Goal: Task Accomplishment & Management: Use online tool/utility

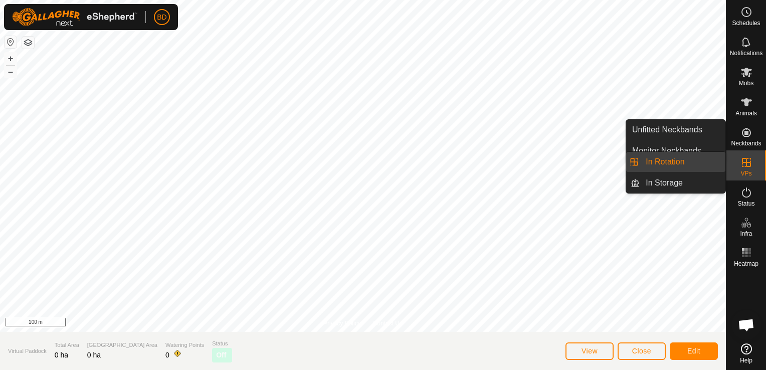
click at [656, 163] on link "In Rotation" at bounding box center [683, 162] width 86 height 20
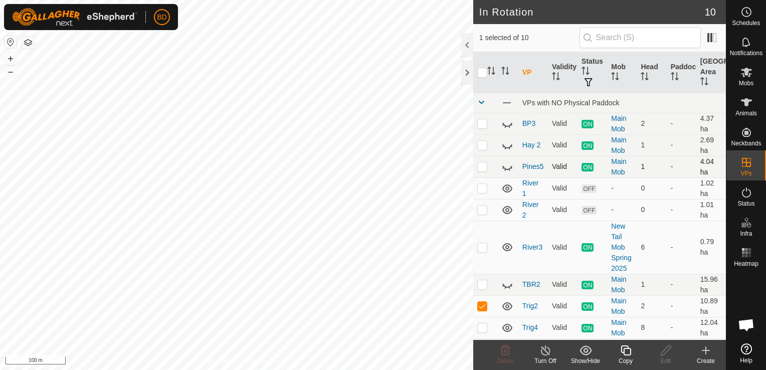
checkbox input "false"
checkbox input "true"
click at [628, 356] on icon at bounding box center [626, 350] width 10 height 10
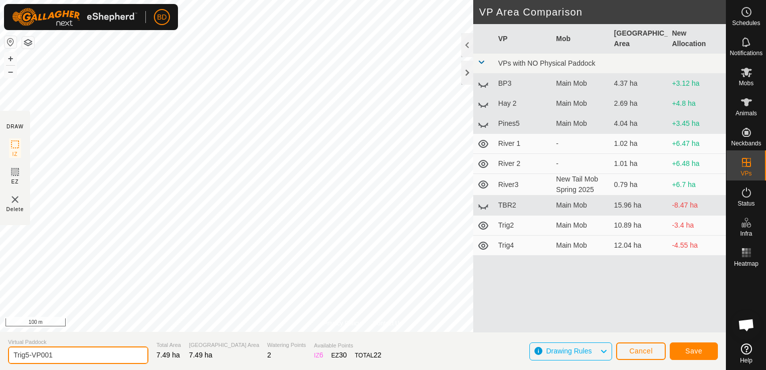
click at [54, 356] on input "Trig5-VP001" at bounding box center [78, 355] width 140 height 18
drag, startPoint x: 54, startPoint y: 356, endPoint x: 27, endPoint y: 351, distance: 28.0
click at [27, 351] on input "Trig5-VP001" at bounding box center [78, 355] width 140 height 18
type input "Trig6"
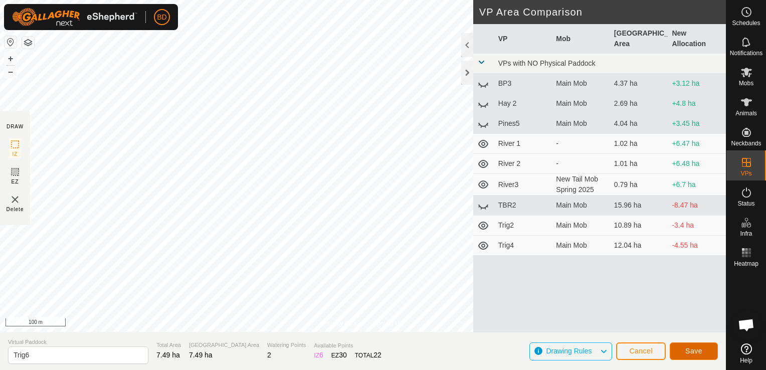
click at [701, 347] on span "Save" at bounding box center [693, 351] width 17 height 8
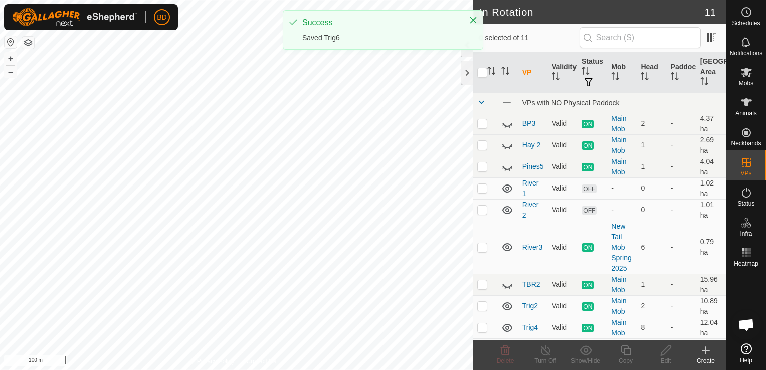
checkbox input "true"
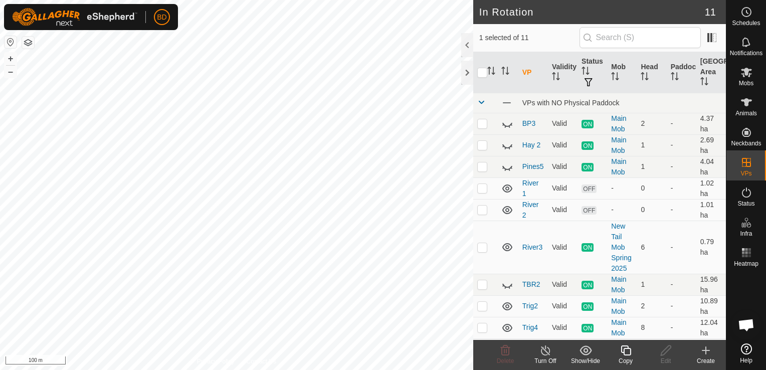
click at [544, 355] on icon at bounding box center [545, 350] width 9 height 10
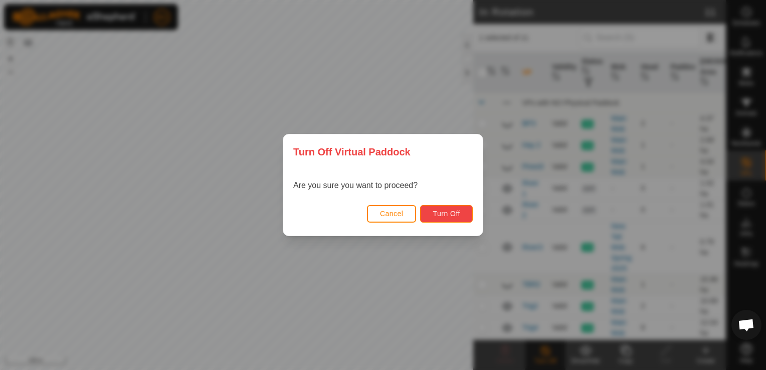
click at [438, 213] on span "Turn Off" at bounding box center [447, 214] width 28 height 8
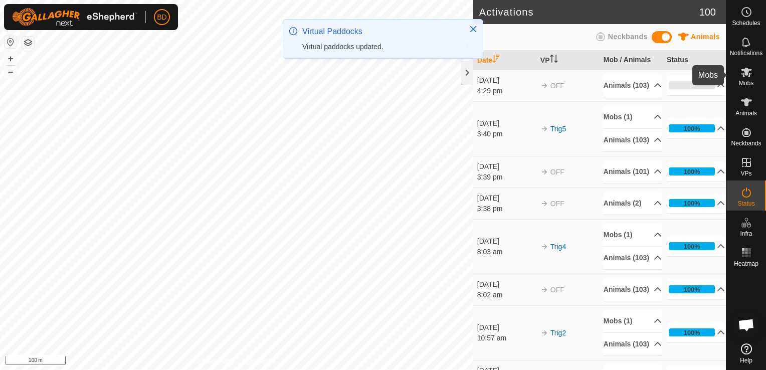
click at [750, 71] on icon at bounding box center [746, 73] width 11 height 10
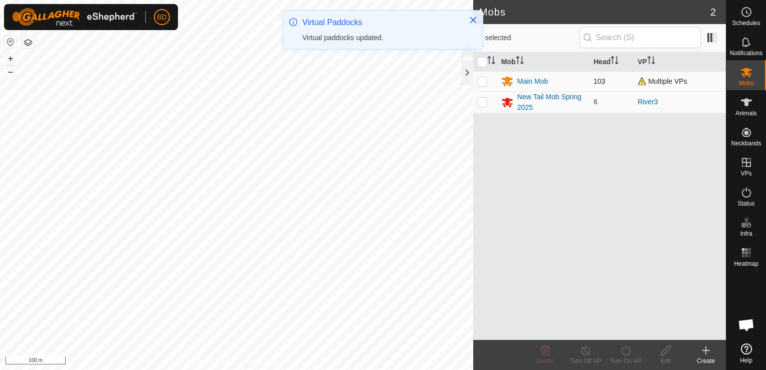
click at [485, 83] on p-checkbox at bounding box center [482, 81] width 10 height 8
checkbox input "true"
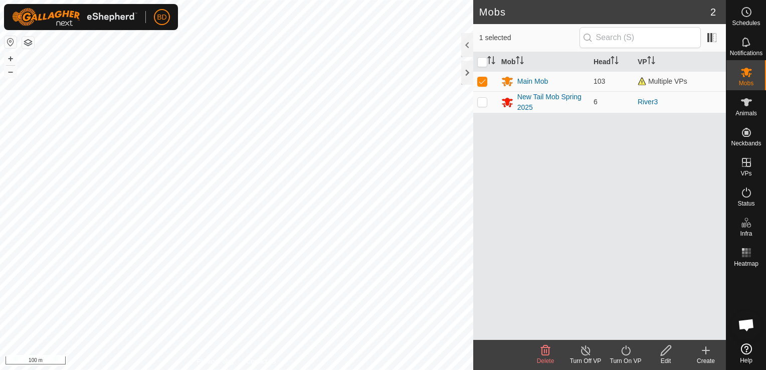
click at [627, 354] on icon at bounding box center [626, 350] width 13 height 12
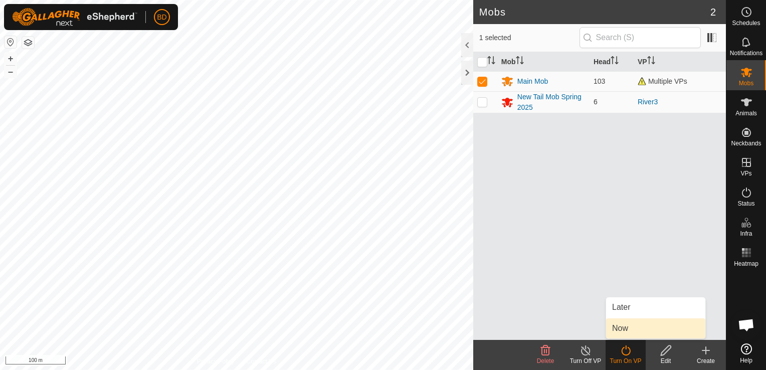
click at [625, 330] on link "Now" at bounding box center [655, 328] width 99 height 20
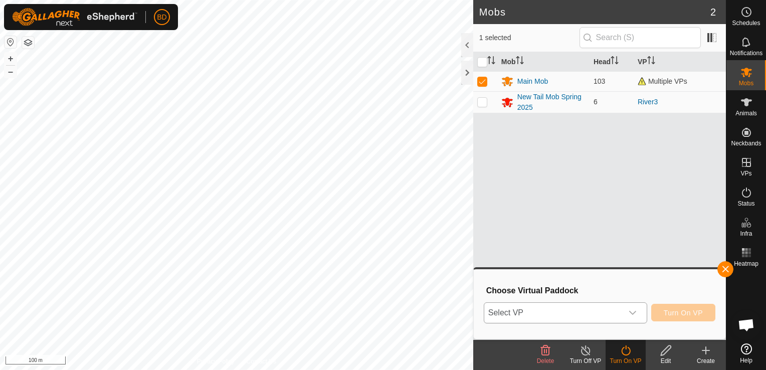
drag, startPoint x: 638, startPoint y: 315, endPoint x: 627, endPoint y: 318, distance: 11.0
click at [637, 315] on icon "dropdown trigger" at bounding box center [633, 313] width 8 height 8
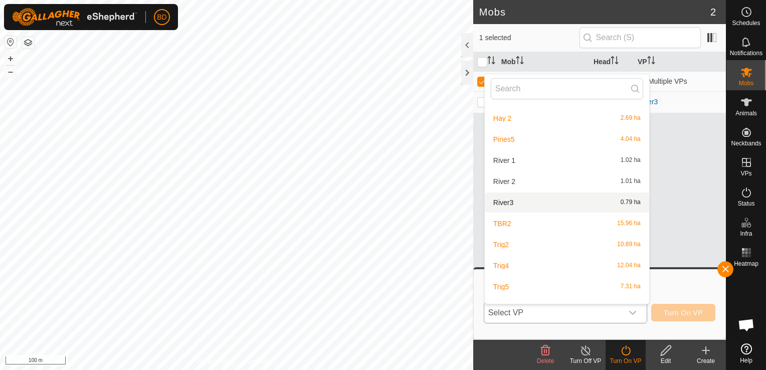
scroll to position [53, 0]
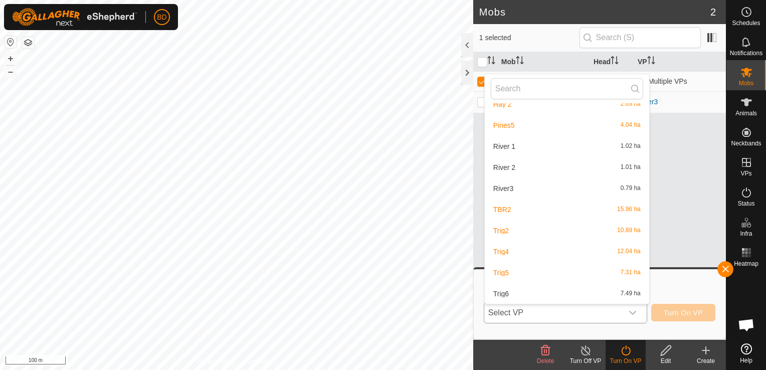
click at [514, 295] on li "Trig6 7.49 ha" at bounding box center [567, 294] width 164 height 20
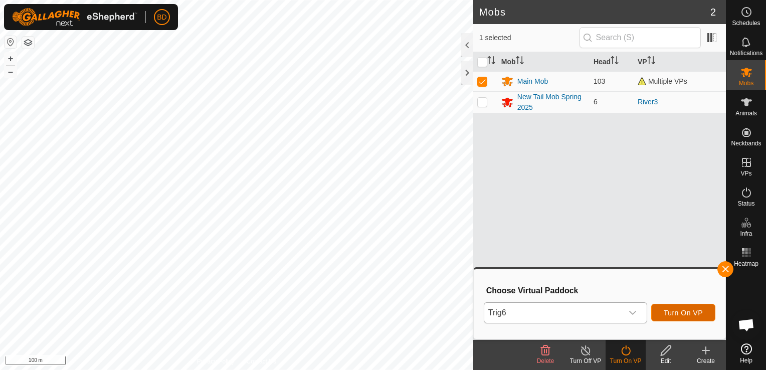
click at [674, 309] on span "Turn On VP" at bounding box center [683, 313] width 39 height 8
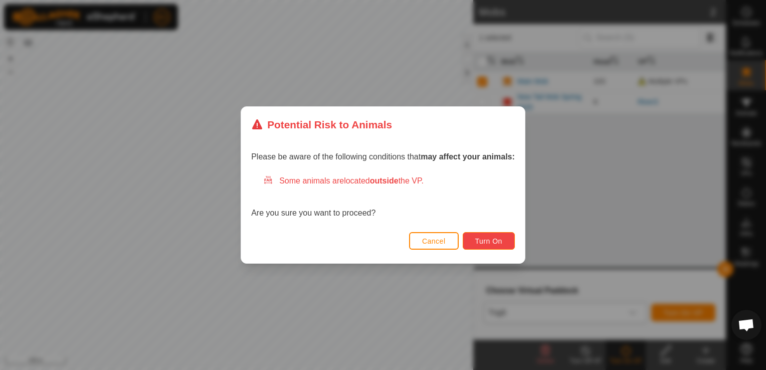
click at [499, 243] on span "Turn On" at bounding box center [488, 241] width 27 height 8
